Goal: Task Accomplishment & Management: Use online tool/utility

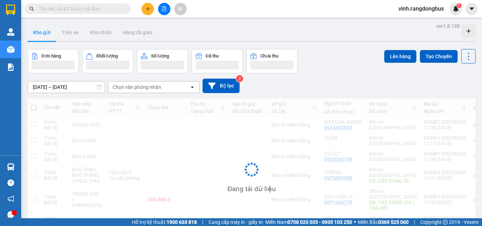
click at [164, 8] on icon "file-add" at bounding box center [164, 8] width 4 height 5
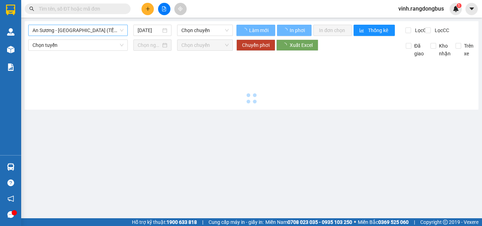
click at [82, 32] on span "An Sương - [GEOGRAPHIC_DATA] (TẾT)" at bounding box center [77, 30] width 91 height 11
type input "[DATE]"
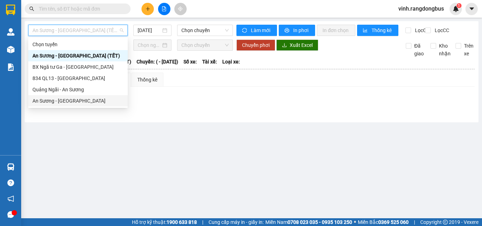
click at [64, 100] on div "An Sương - [GEOGRAPHIC_DATA]" at bounding box center [77, 101] width 91 height 8
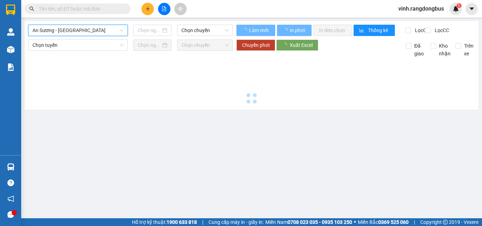
type input "[DATE]"
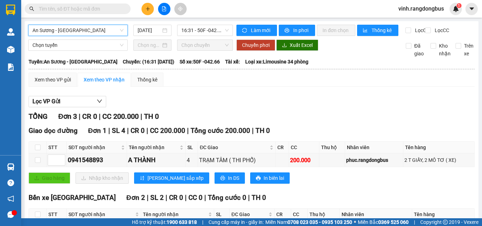
scroll to position [72, 0]
